Goal: Task Accomplishment & Management: Manage account settings

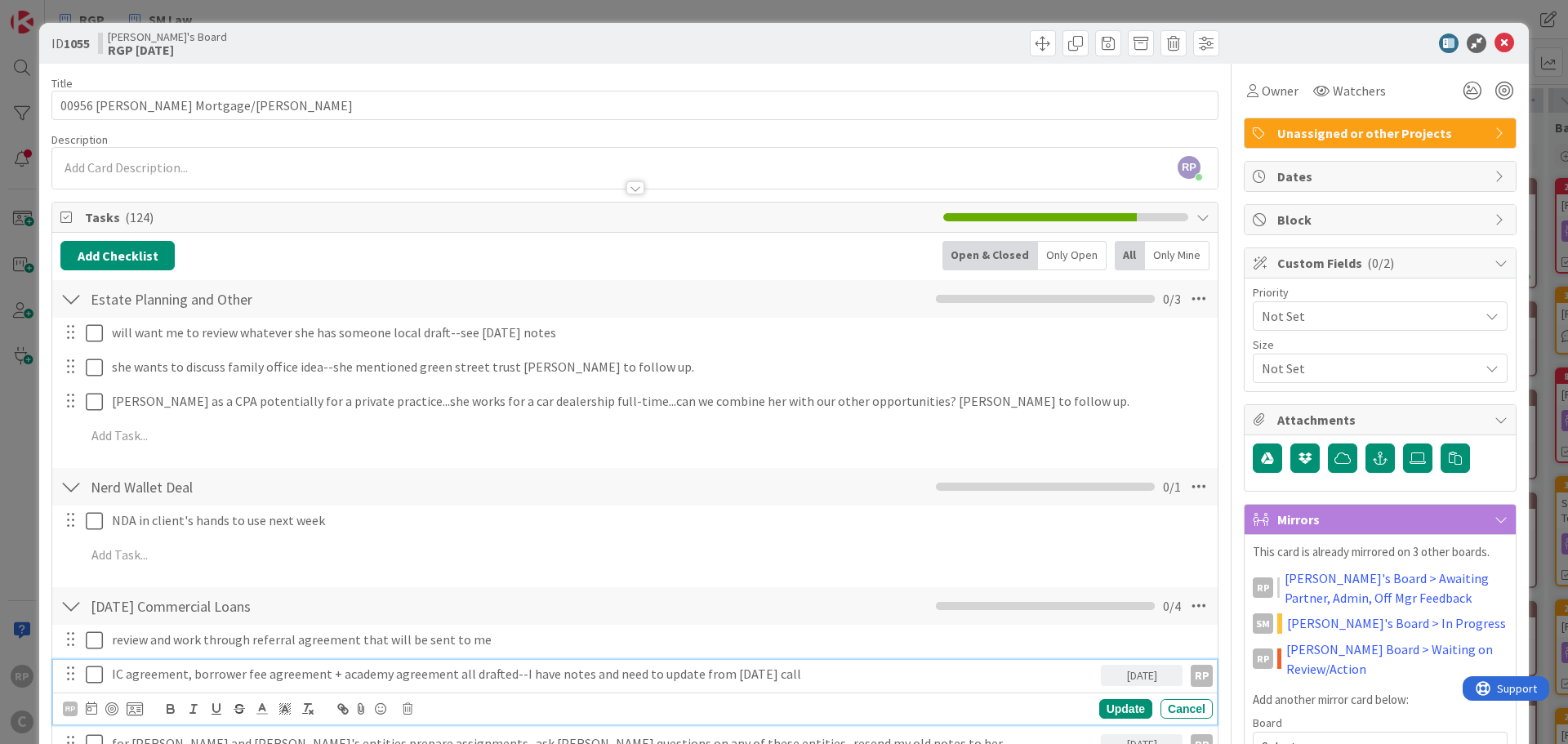
scroll to position [210, 0]
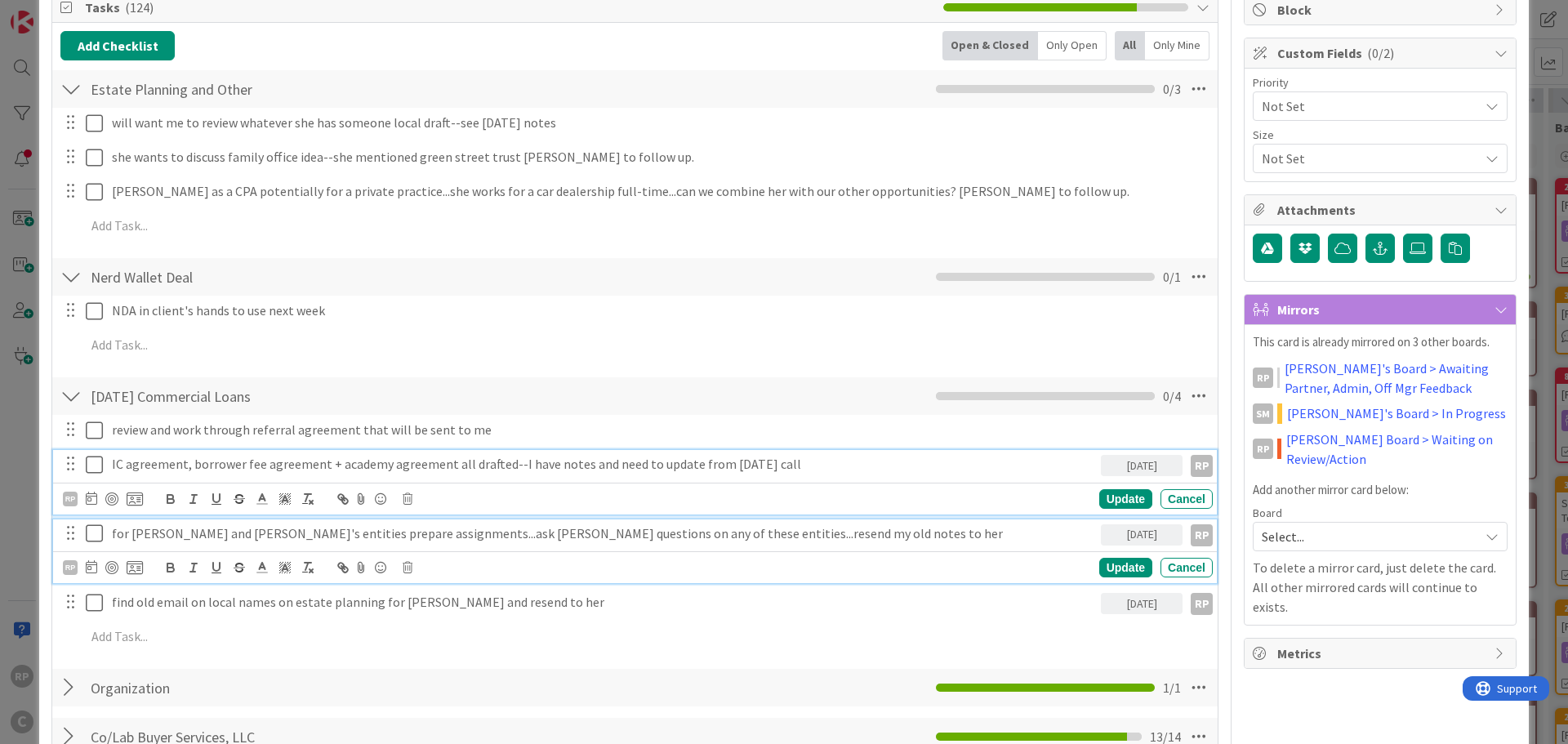
click at [867, 529] on p "for [PERSON_NAME] and [PERSON_NAME]'s entities prepare assignments...ask [PERSO…" at bounding box center [603, 534] width 983 height 19
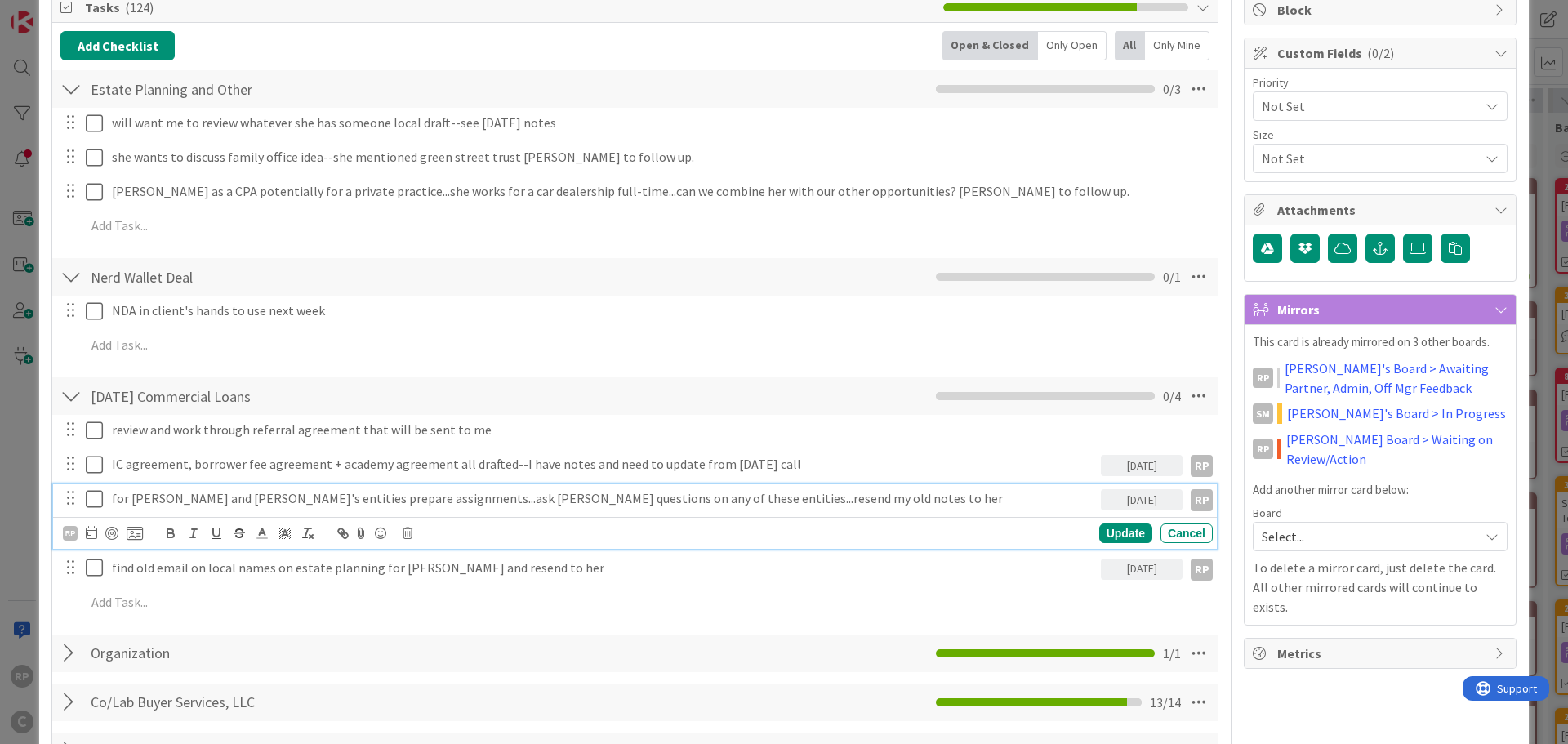
scroll to position [175, 0]
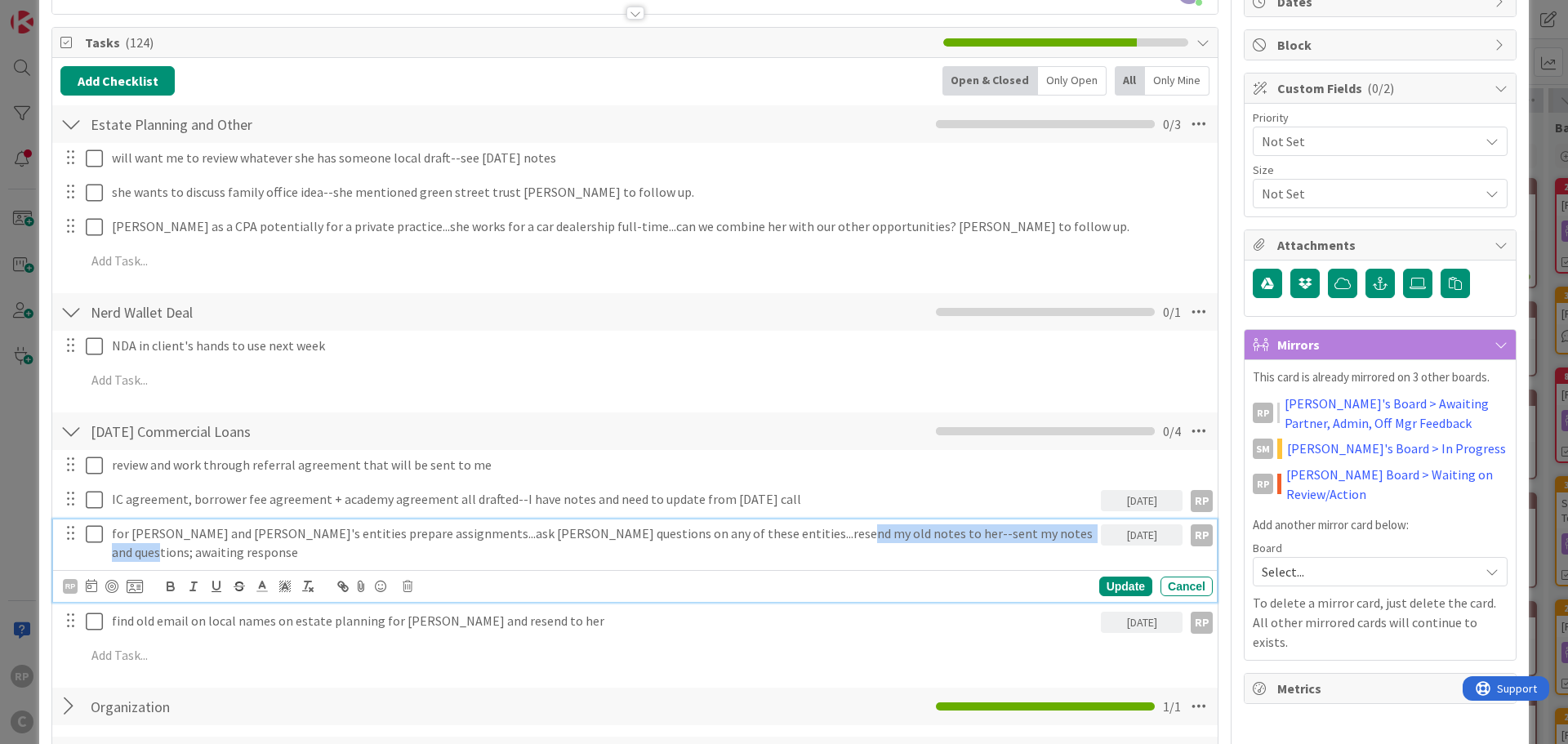
drag, startPoint x: 1019, startPoint y: 531, endPoint x: 807, endPoint y: 531, distance: 212.0
click at [807, 531] on p "for [PERSON_NAME] and [PERSON_NAME]'s entities prepare assignments...ask [PERSO…" at bounding box center [603, 543] width 983 height 37
copy p "sent my notes and questions; awaiting response"
click at [1129, 577] on div "Update" at bounding box center [1126, 586] width 53 height 19
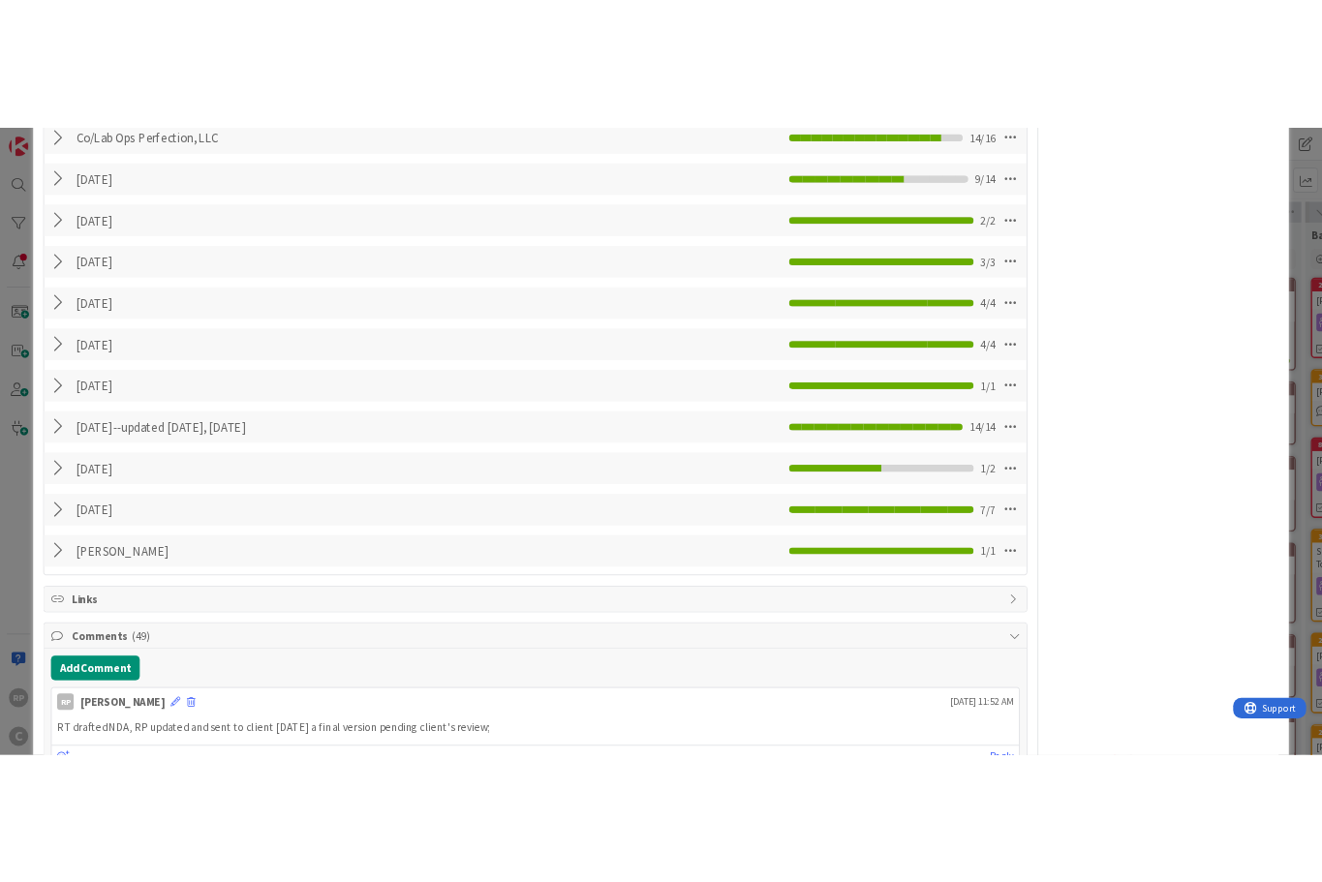
scroll to position [1660, 0]
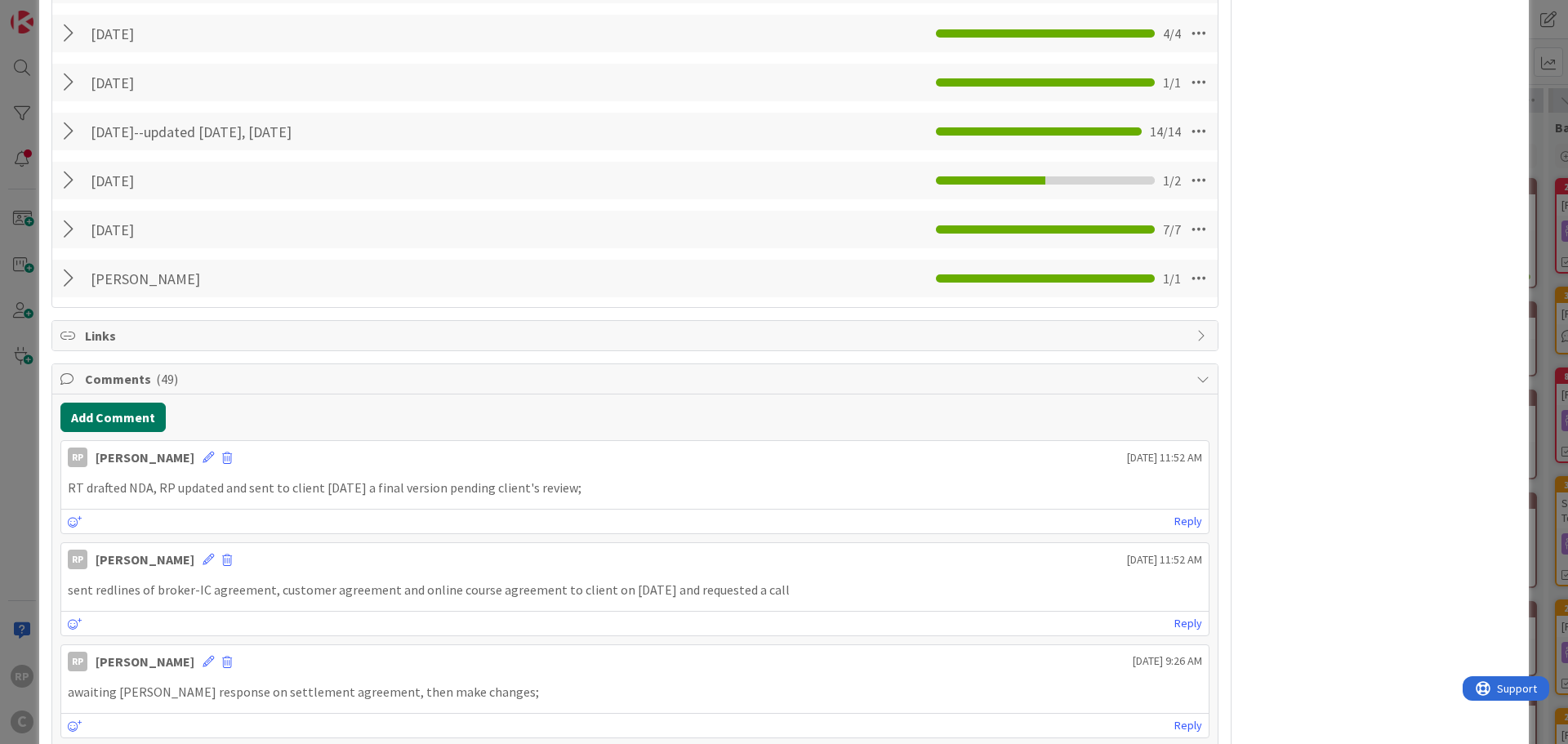
click at [124, 402] on button "Add Comment" at bounding box center [113, 417] width 105 height 30
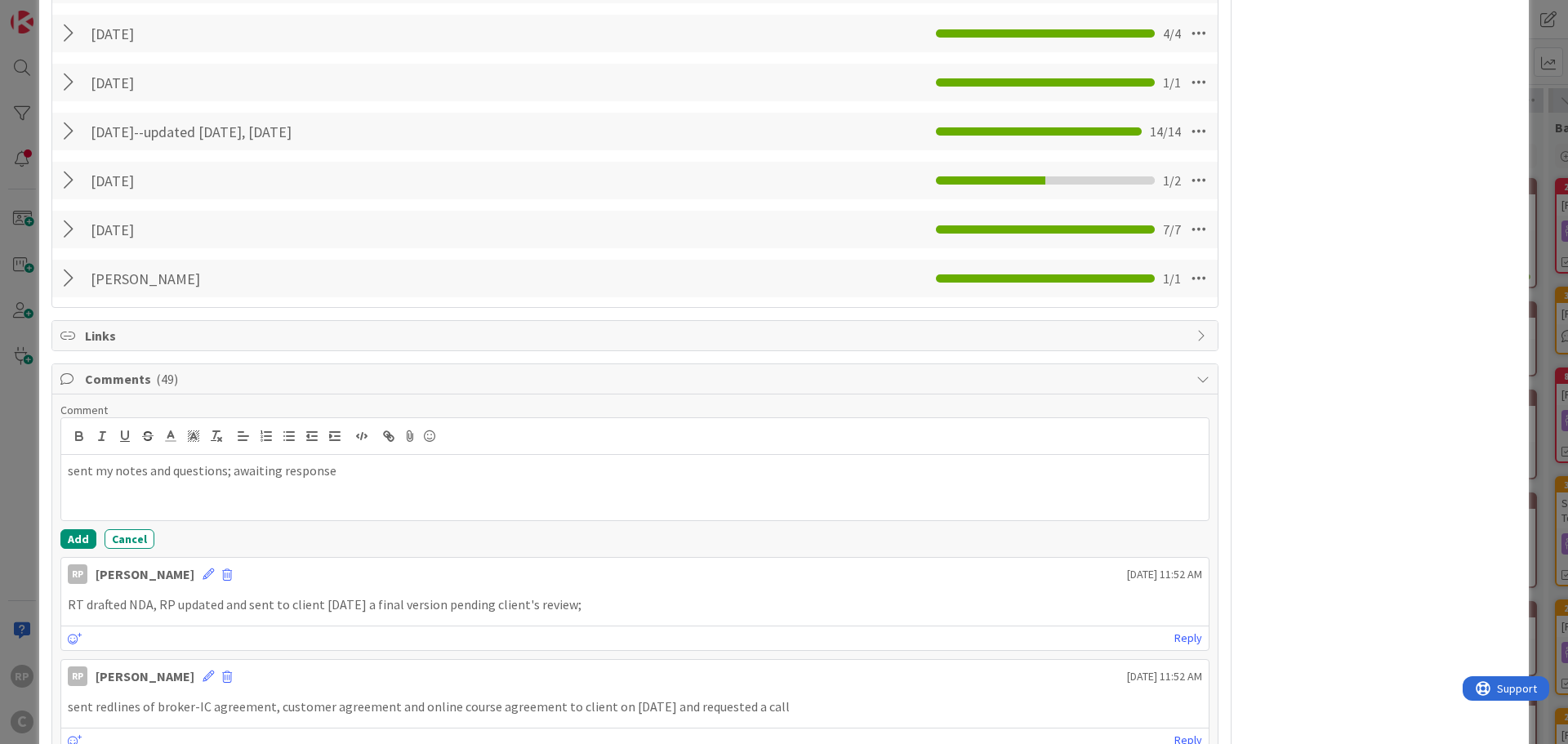
click at [221, 461] on p "sent my notes and questions; awaiting response" at bounding box center [634, 471] width 1134 height 19
drag, startPoint x: 335, startPoint y: 469, endPoint x: 507, endPoint y: 456, distance: 172.5
click at [470, 468] on div "sent my notes and questions on the various entities to transfer; awaiting respo…" at bounding box center [635, 487] width 1148 height 65
click at [437, 467] on div "sent my notes and questions on the various entities to transfer; awaiting respo…" at bounding box center [635, 487] width 1148 height 65
click at [547, 461] on p "sent my notes and questions on the various entities to transfer; awaiting respo…" at bounding box center [634, 471] width 1134 height 19
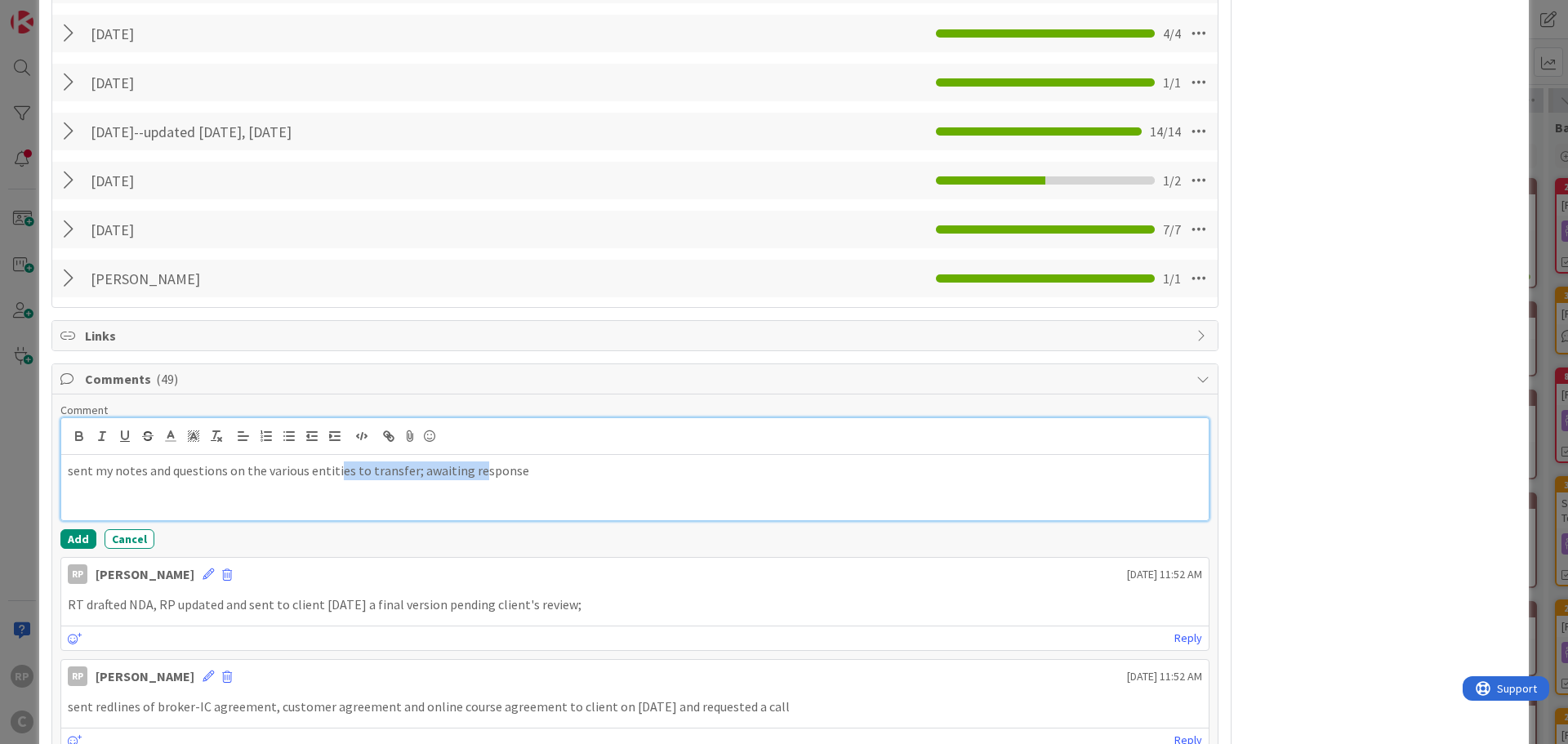
scroll to position [1453, 0]
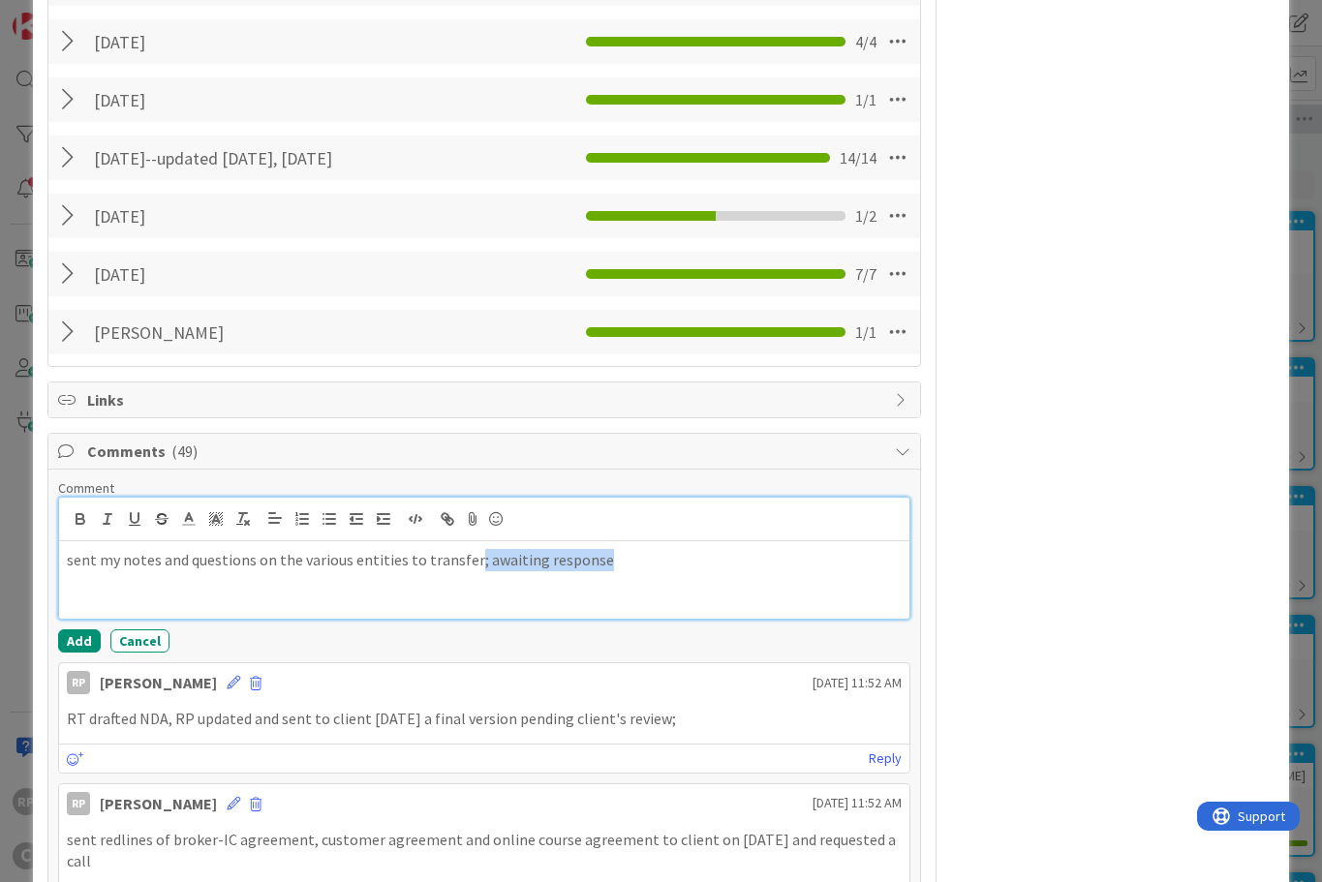
drag, startPoint x: 601, startPoint y: 540, endPoint x: 465, endPoint y: 550, distance: 136.9
click at [465, 550] on div "sent my notes and questions on the various entities to transfer; awaiting respo…" at bounding box center [484, 579] width 850 height 77
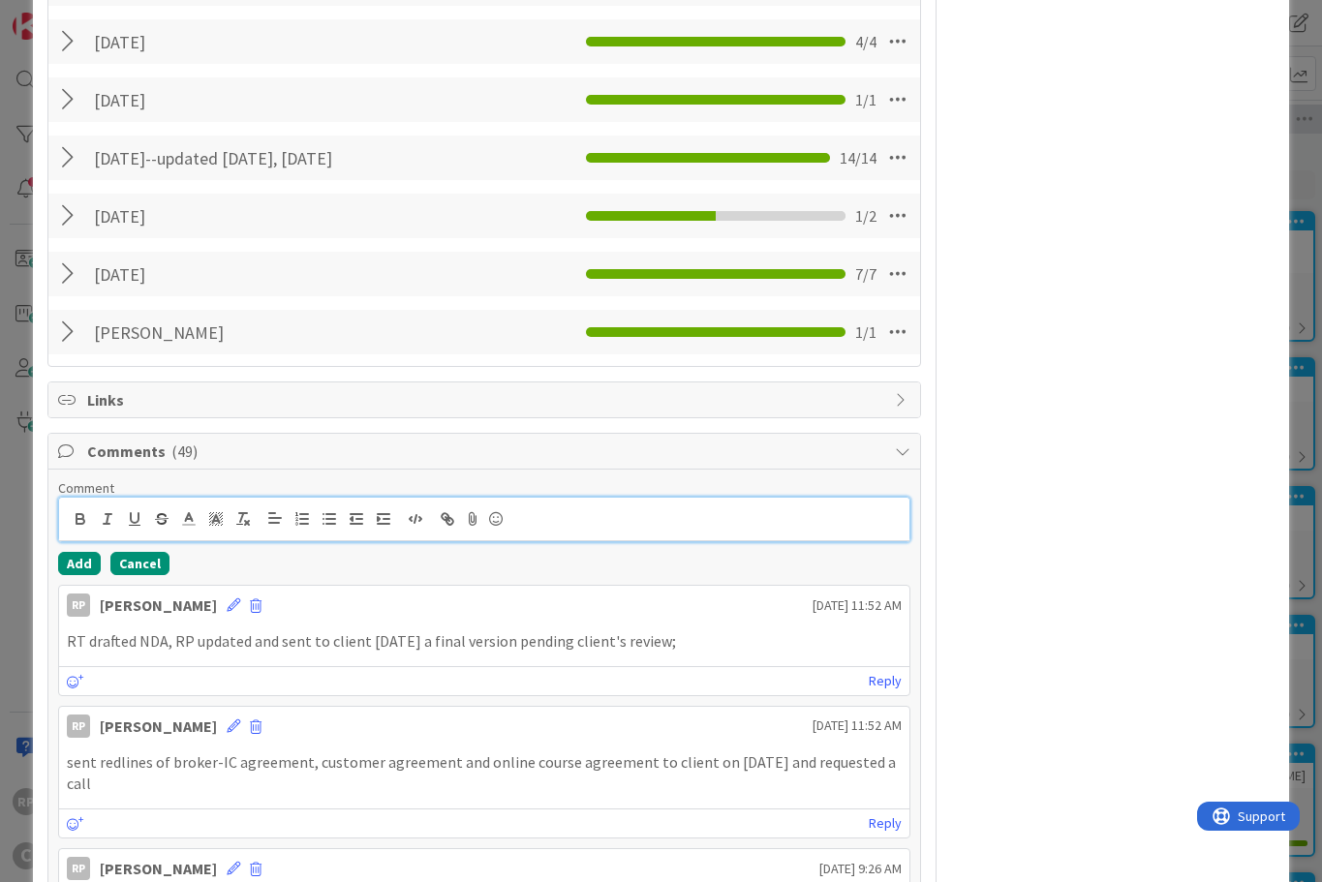
click at [129, 552] on button "Cancel" at bounding box center [139, 563] width 59 height 23
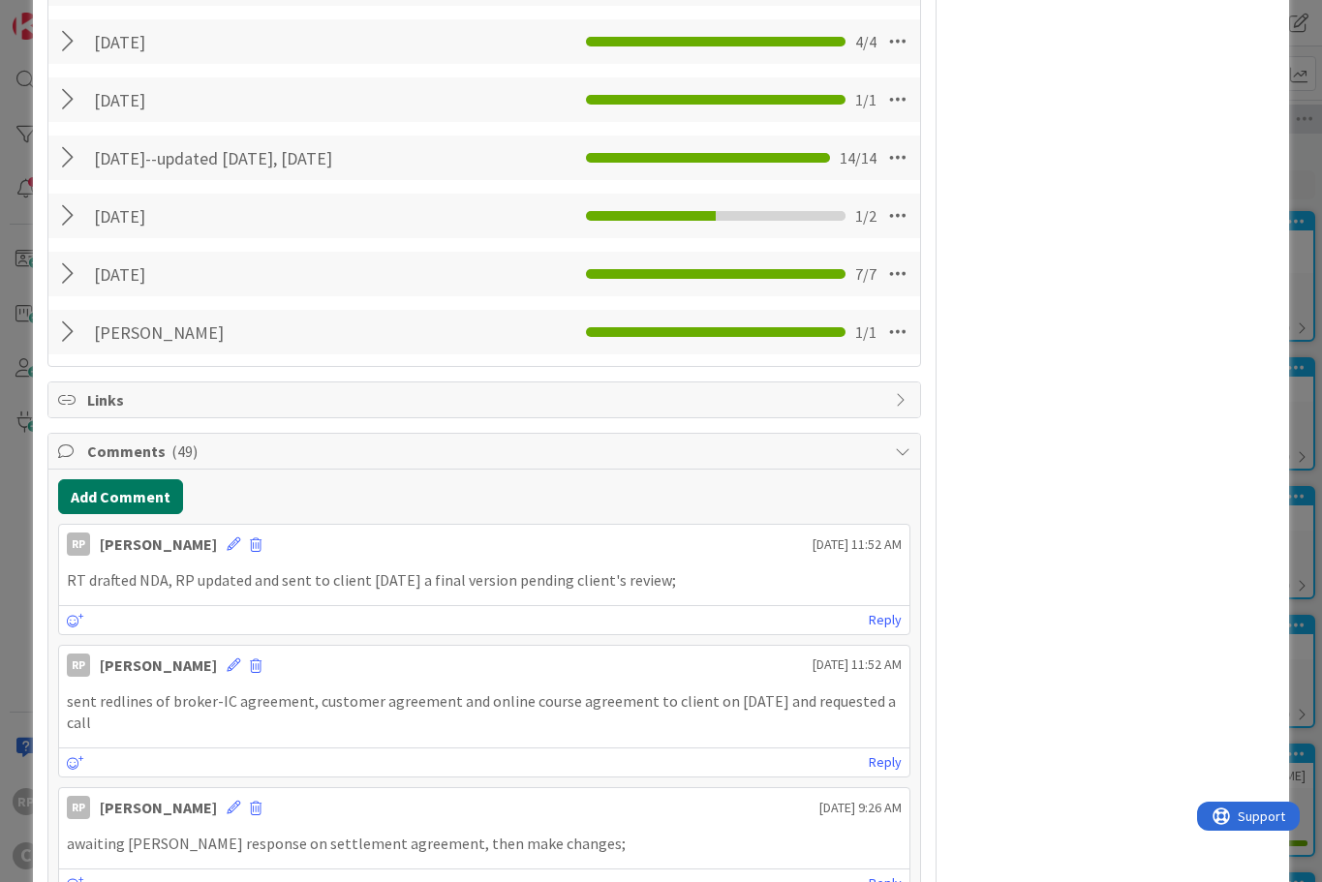
click at [150, 479] on button "Add Comment" at bounding box center [120, 496] width 125 height 35
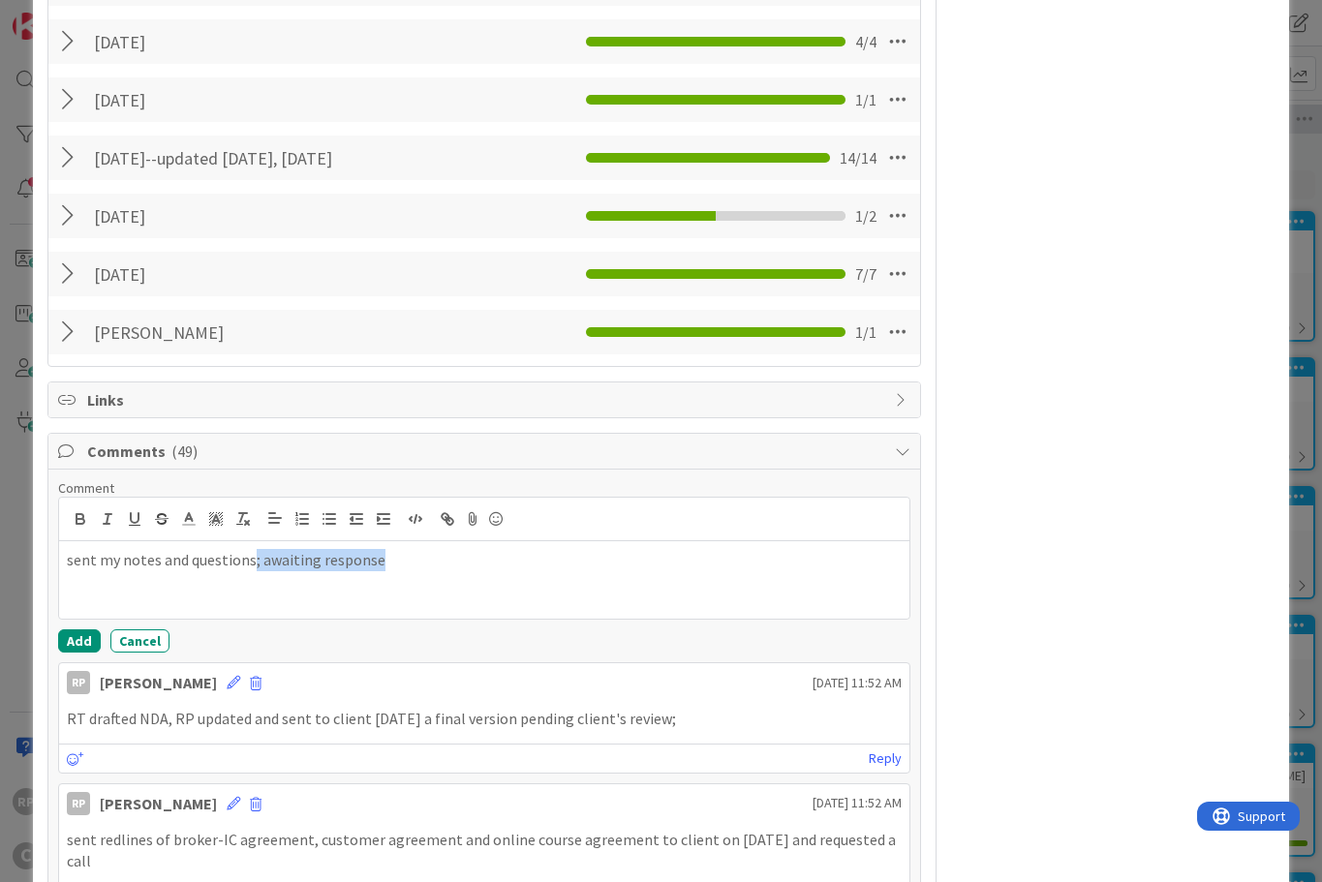
drag, startPoint x: 380, startPoint y: 546, endPoint x: 252, endPoint y: 550, distance: 127.9
click at [252, 550] on div "sent my notes and questions; awaiting response" at bounding box center [484, 579] width 850 height 77
click at [82, 629] on button "Add" at bounding box center [79, 640] width 43 height 23
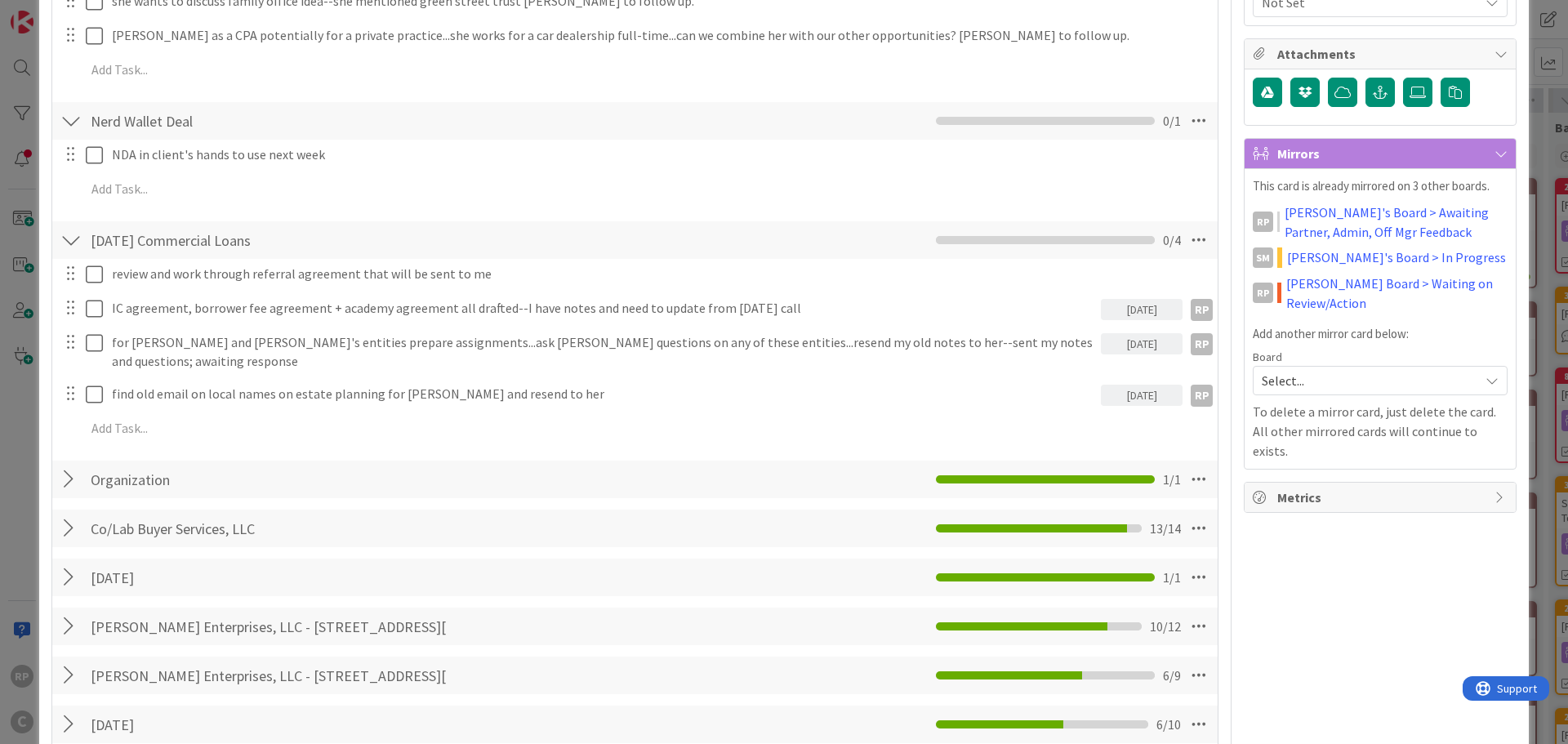
scroll to position [338, 0]
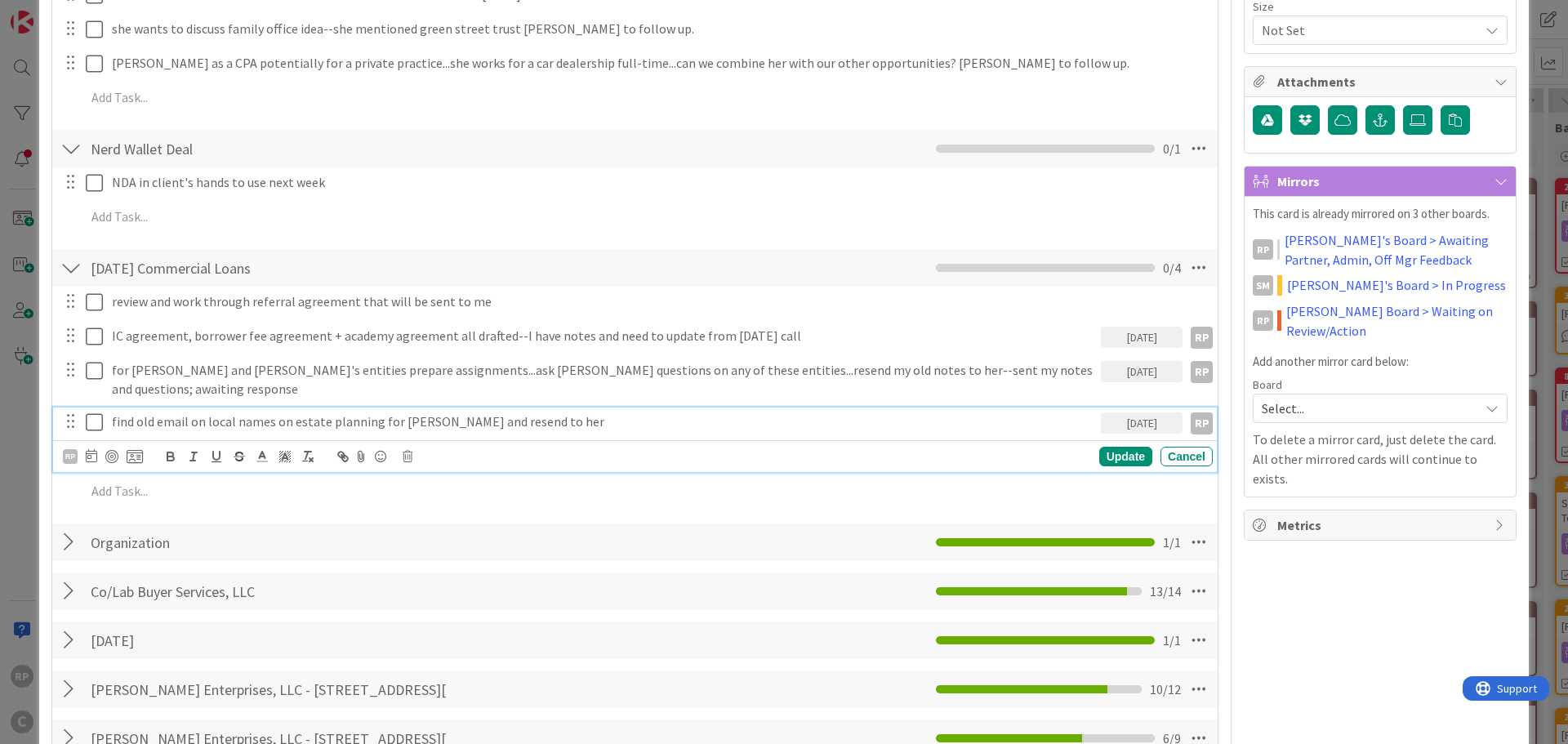
click at [568, 412] on p "find old email on local names on estate planning for [PERSON_NAME] and resend t…" at bounding box center [603, 422] width 983 height 19
click at [616, 412] on p "find old email on local names on estate planning for [PERSON_NAME] and resend t…" at bounding box center [603, 422] width 983 height 19
click at [90, 412] on icon at bounding box center [94, 422] width 17 height 19
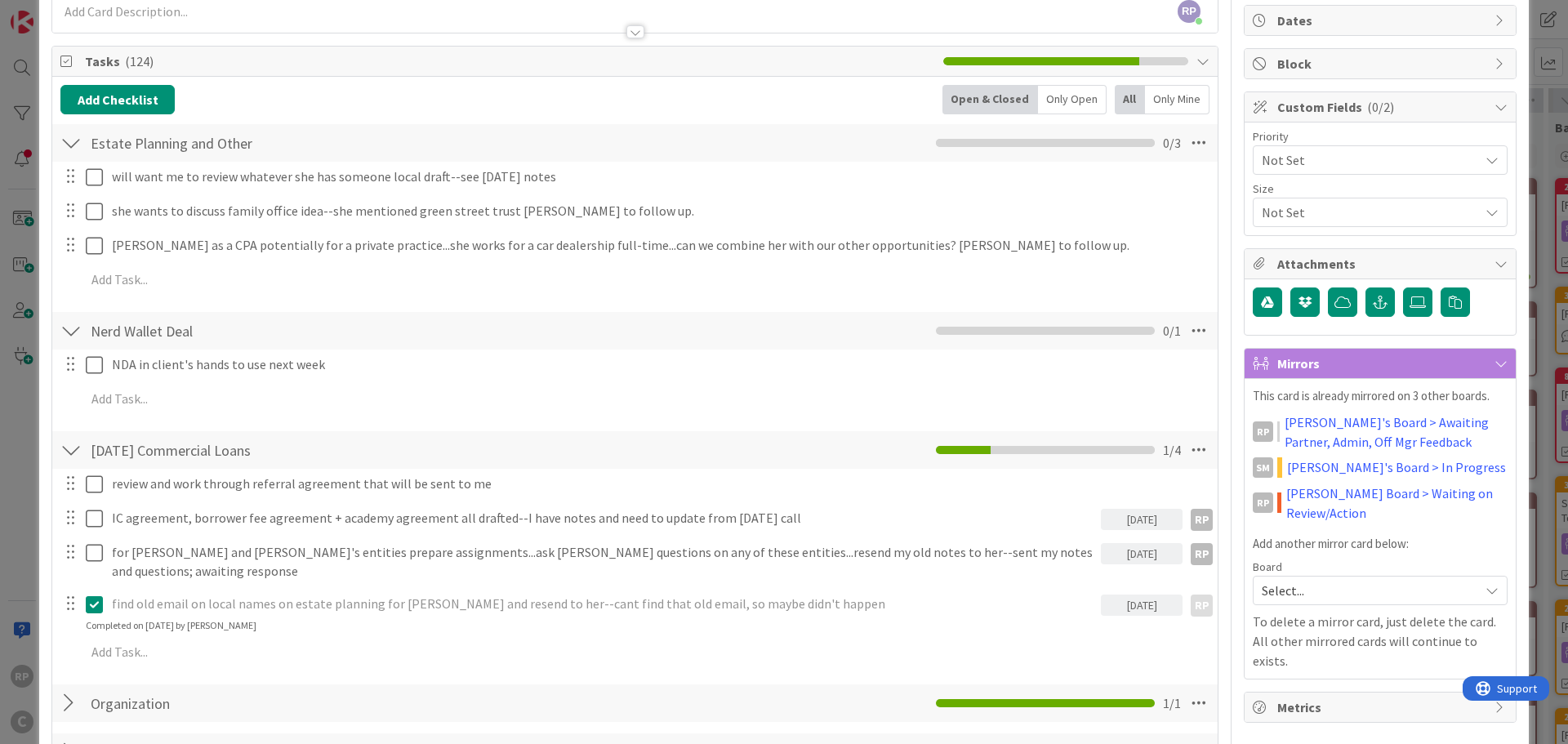
scroll to position [0, 0]
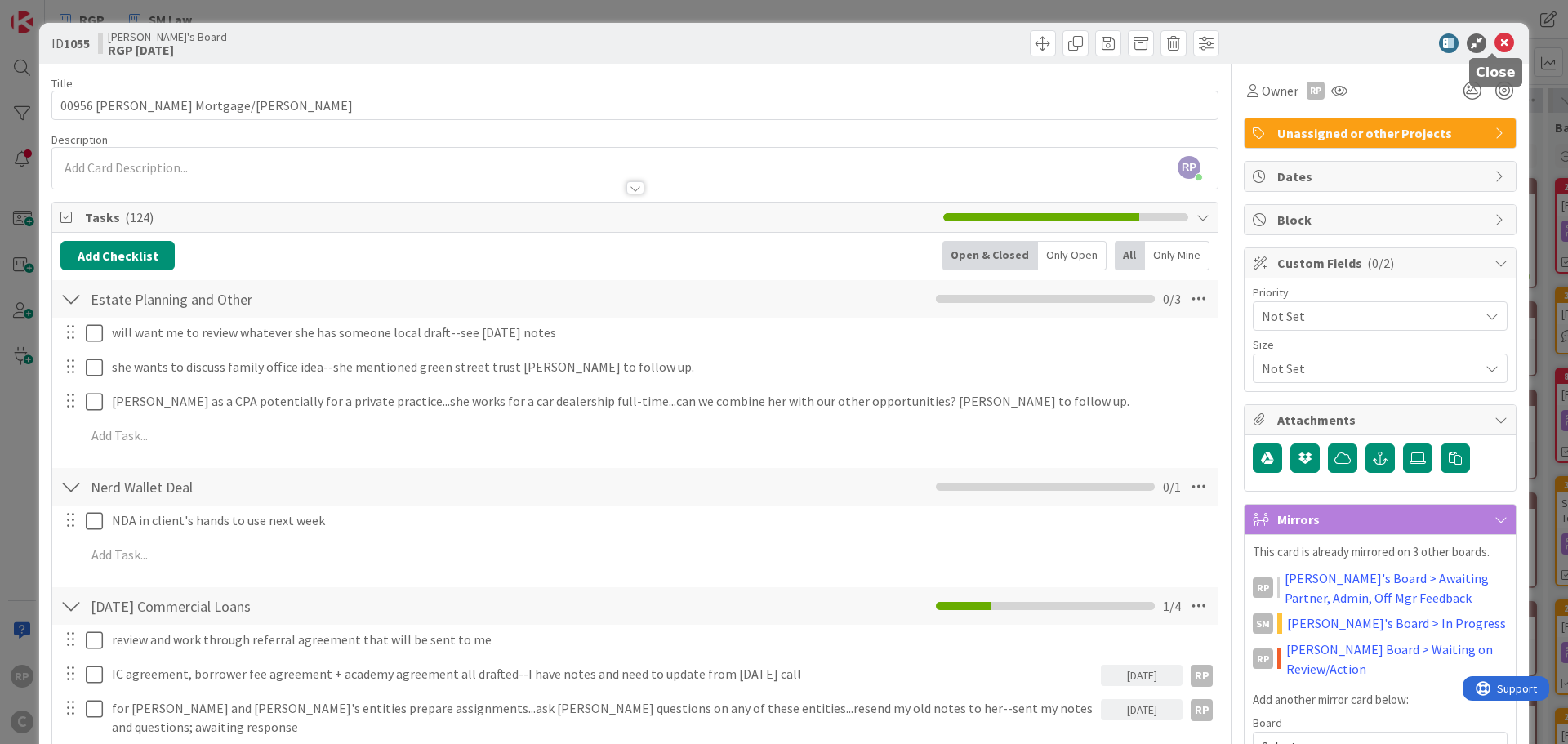
click at [1497, 35] on icon at bounding box center [1504, 43] width 19 height 19
